Goal: Task Accomplishment & Management: Use online tool/utility

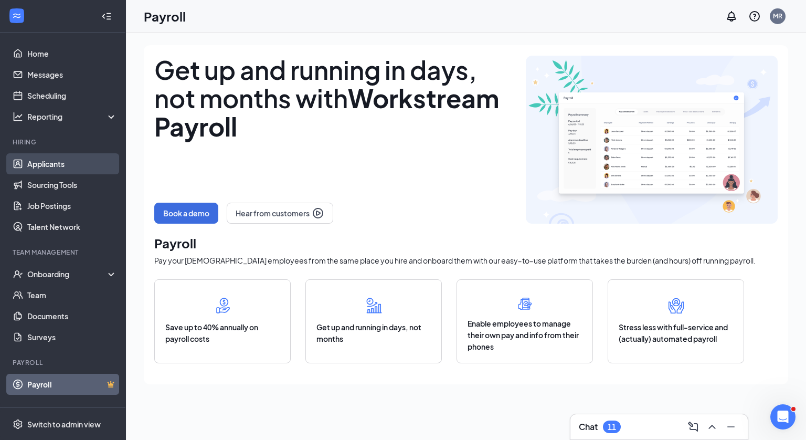
click at [50, 166] on link "Applicants" at bounding box center [72, 163] width 90 height 21
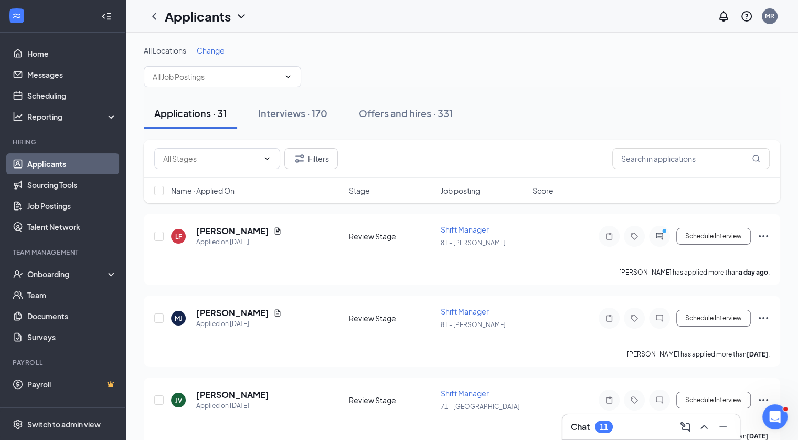
click at [197, 190] on span "Name · Applied On" at bounding box center [202, 190] width 63 height 10
click at [286, 75] on icon "ChevronDown" at bounding box center [288, 76] width 8 height 8
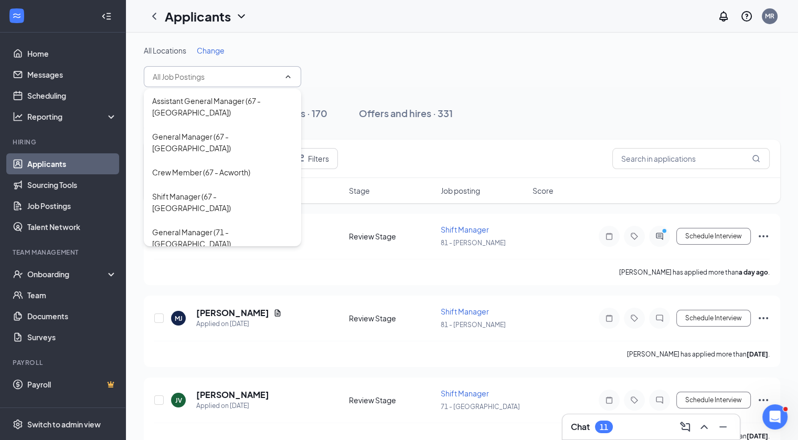
click at [392, 62] on div "All Locations Change" at bounding box center [462, 66] width 636 height 42
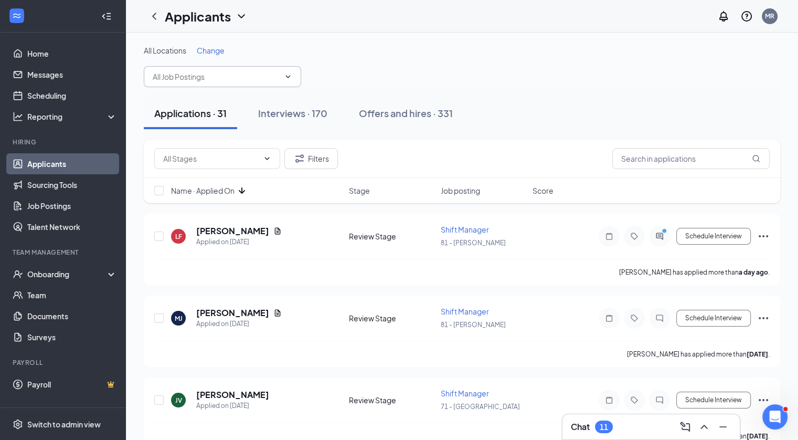
click at [460, 193] on span "Job posting" at bounding box center [460, 190] width 39 height 10
click at [641, 163] on input "text" at bounding box center [690, 158] width 157 height 21
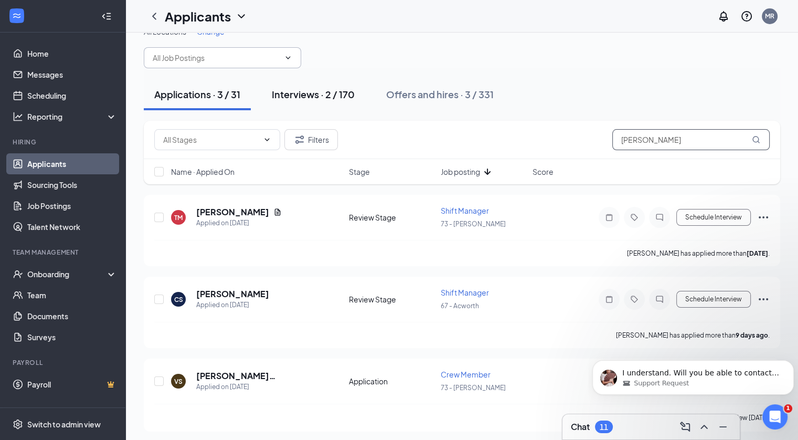
type input "[PERSON_NAME]"
click at [339, 92] on div "Interviews · 2 / 170" at bounding box center [313, 94] width 83 height 13
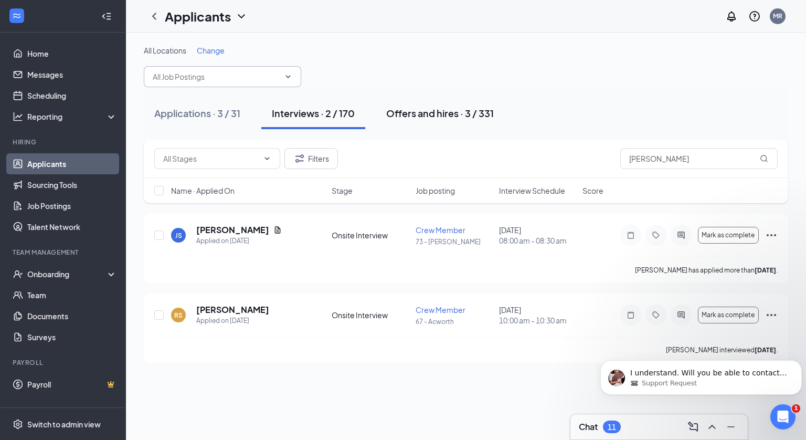
click at [479, 114] on div "Offers and hires · 3 / 331" at bounding box center [440, 113] width 108 height 13
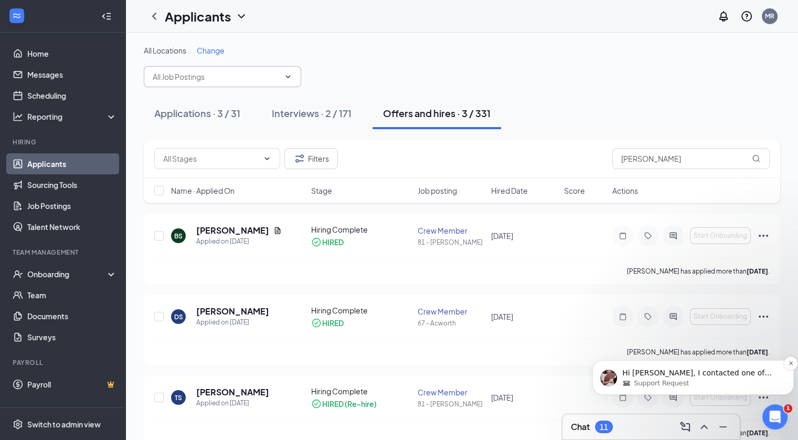
click at [715, 374] on p "Hi [PERSON_NAME], I contacted one of your account administrators with access to…" at bounding box center [701, 373] width 158 height 10
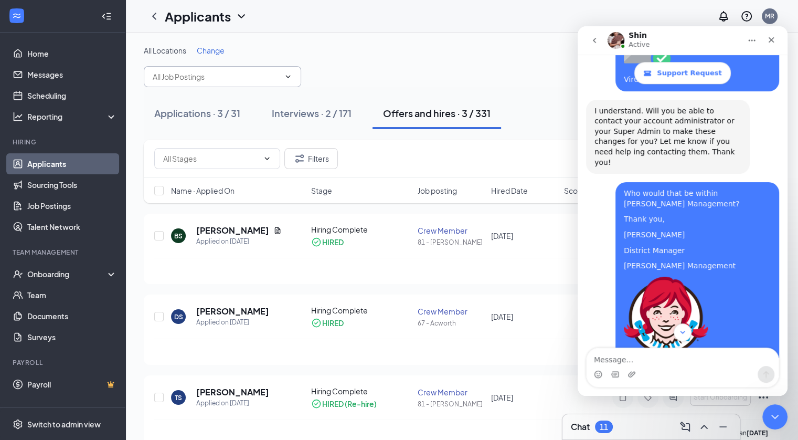
scroll to position [1002, 0]
